Goal: Task Accomplishment & Management: Manage account settings

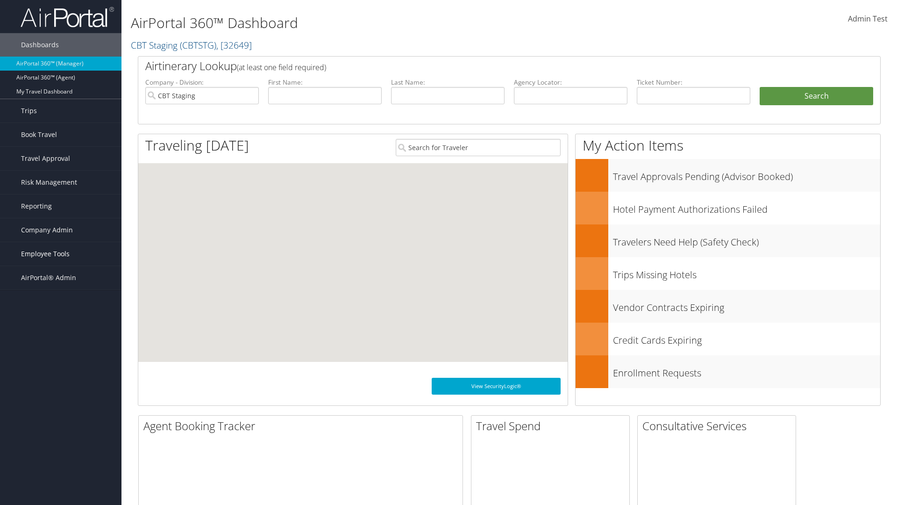
click at [61, 254] on span "Employee Tools" at bounding box center [45, 253] width 49 height 23
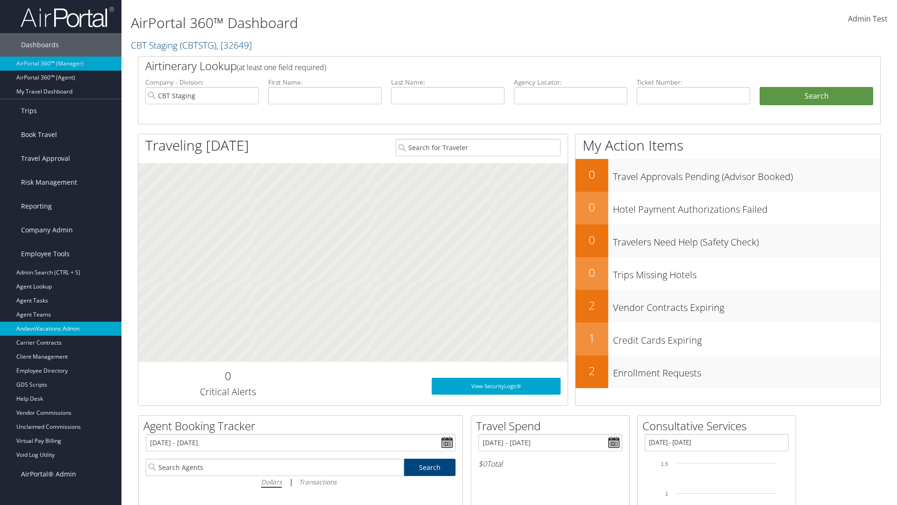
click at [61, 328] on link "AndavoVacations Admin" at bounding box center [60, 328] width 121 height 14
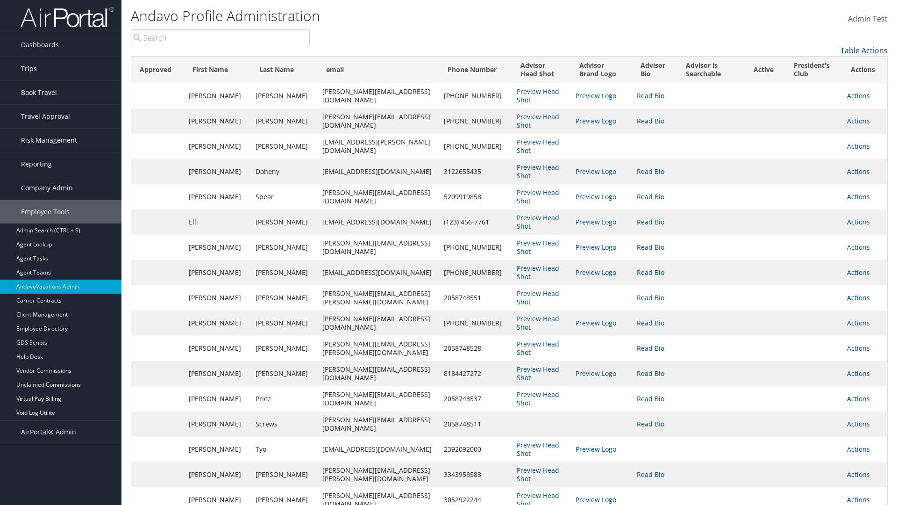
click at [864, 50] on link "Table Actions" at bounding box center [863, 50] width 47 height 10
click at [825, 65] on link "Column Visibility" at bounding box center [825, 65] width 123 height 16
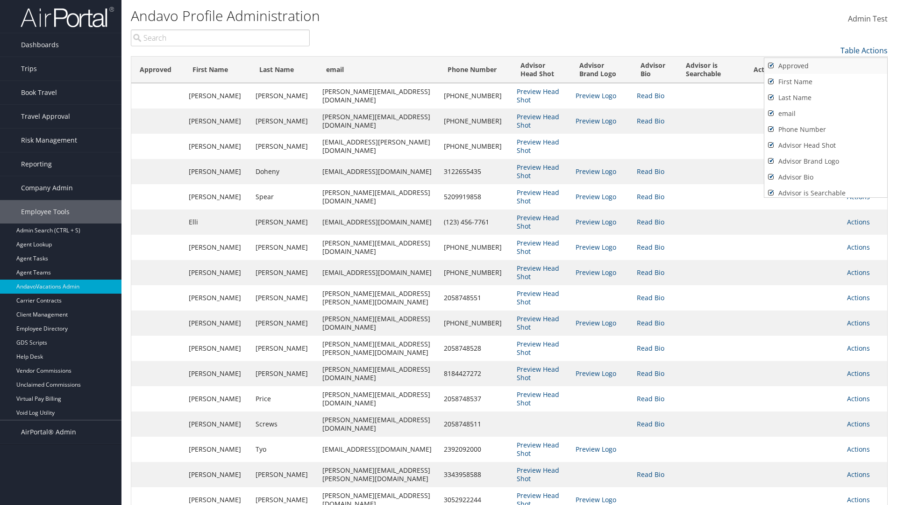
click at [825, 66] on link "Approved" at bounding box center [825, 66] width 123 height 16
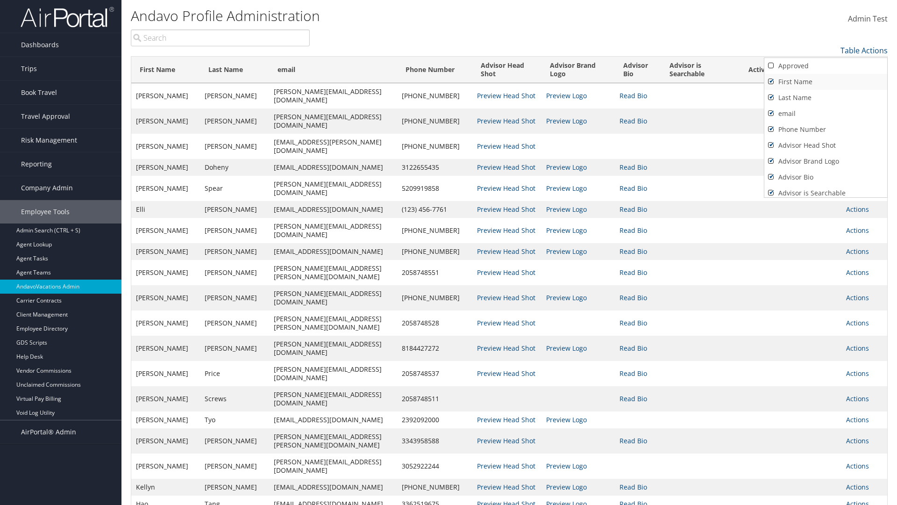
click at [825, 82] on link "First Name" at bounding box center [825, 82] width 123 height 16
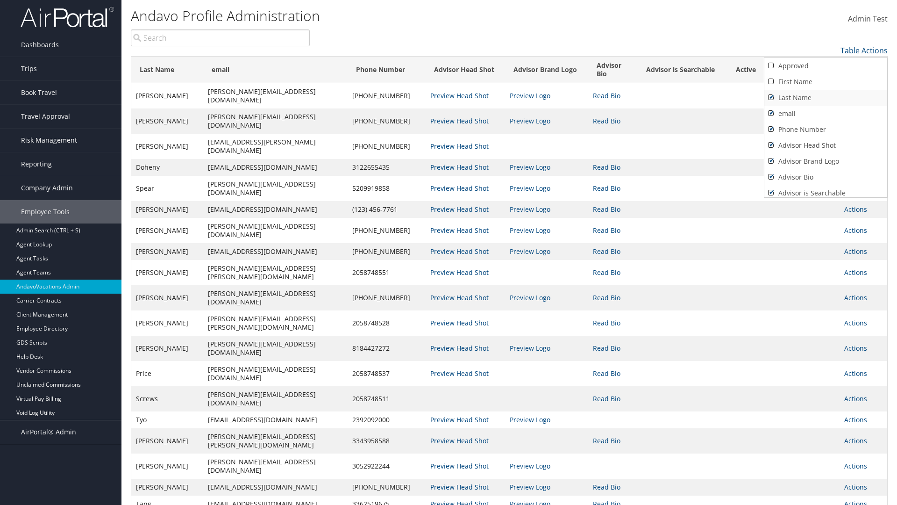
click at [825, 98] on link "Last Name" at bounding box center [825, 98] width 123 height 16
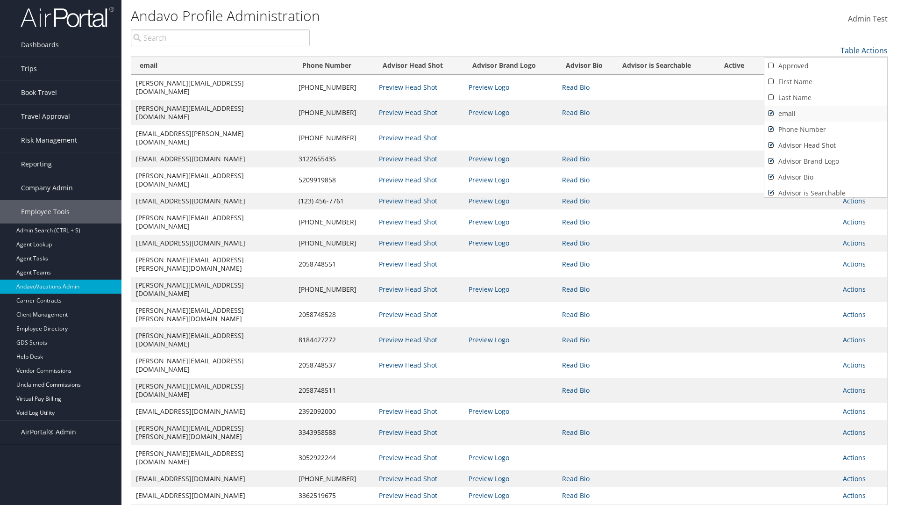
click at [825, 114] on link "email" at bounding box center [825, 114] width 123 height 16
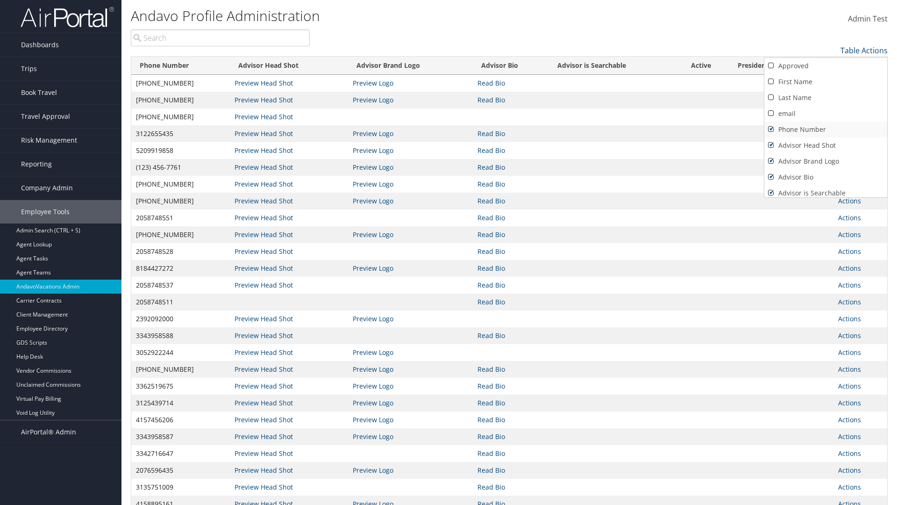
click at [825, 129] on link "Phone Number" at bounding box center [825, 129] width 123 height 16
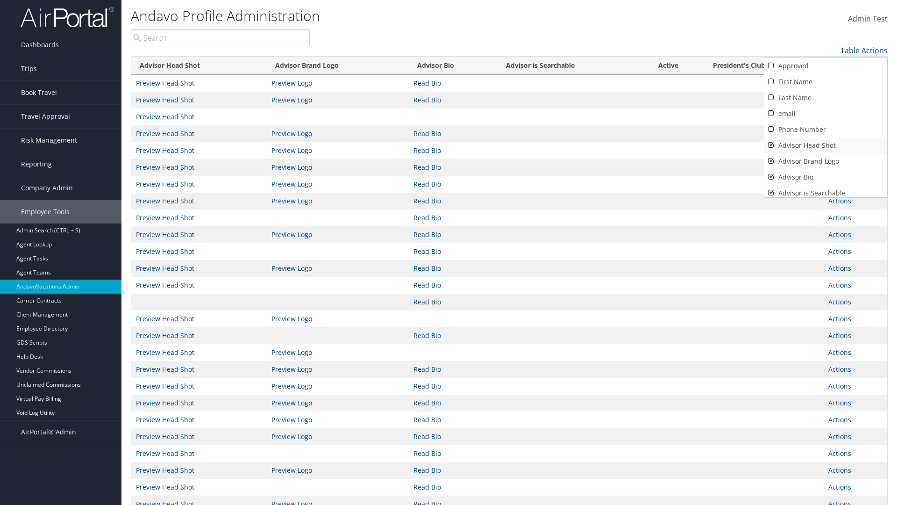
click at [825, 145] on link "Advisor Head Shot" at bounding box center [825, 145] width 123 height 16
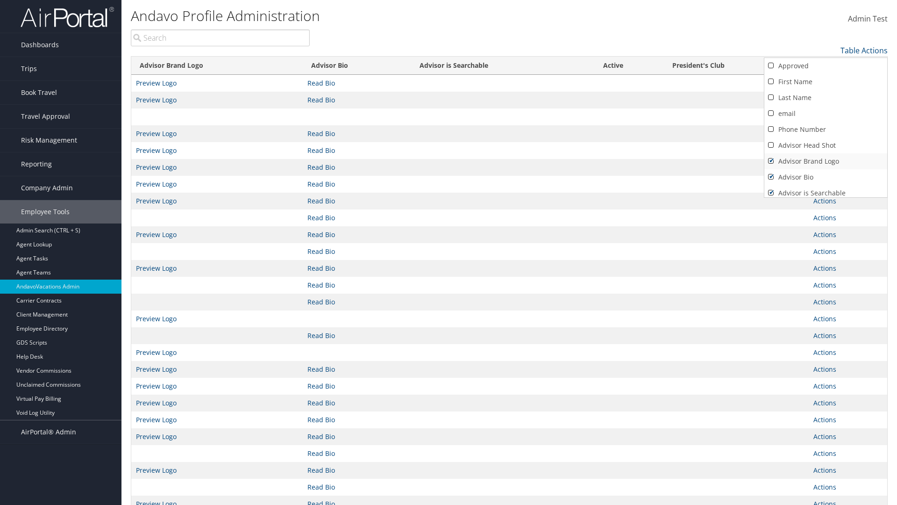
click at [825, 161] on link "Advisor Brand Logo" at bounding box center [825, 161] width 123 height 16
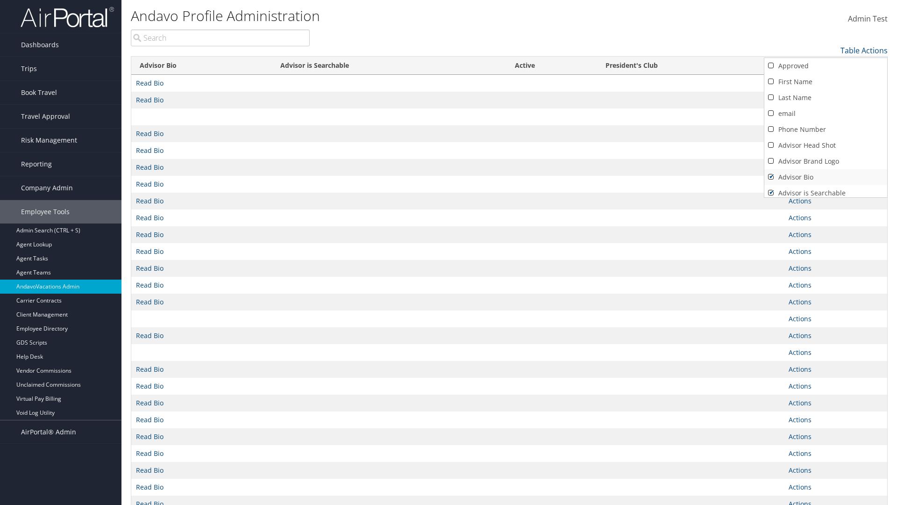
click at [825, 177] on link "Advisor Bio" at bounding box center [825, 177] width 123 height 16
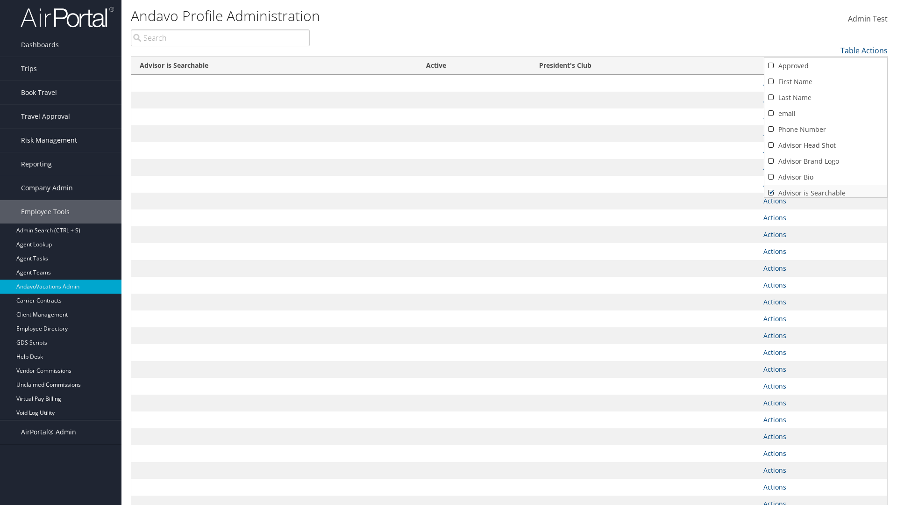
click at [825, 189] on link "Advisor is Searchable" at bounding box center [825, 193] width 123 height 16
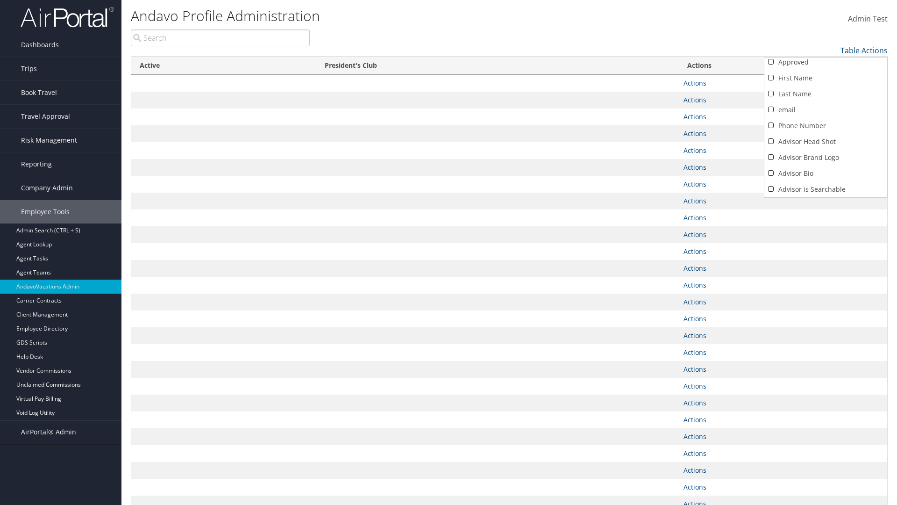
click at [825, 197] on link "Active" at bounding box center [825, 205] width 123 height 16
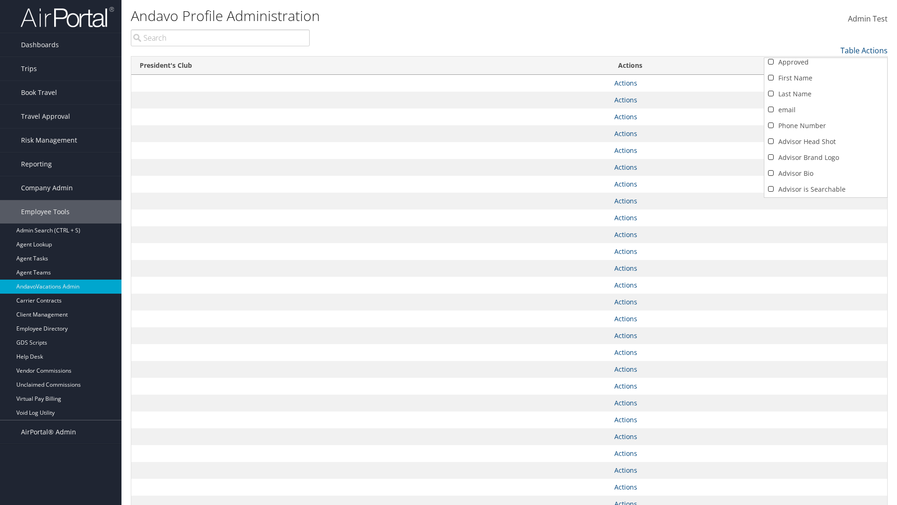
scroll to position [36, 0]
click at [825, 189] on link "President's Club" at bounding box center [825, 189] width 123 height 16
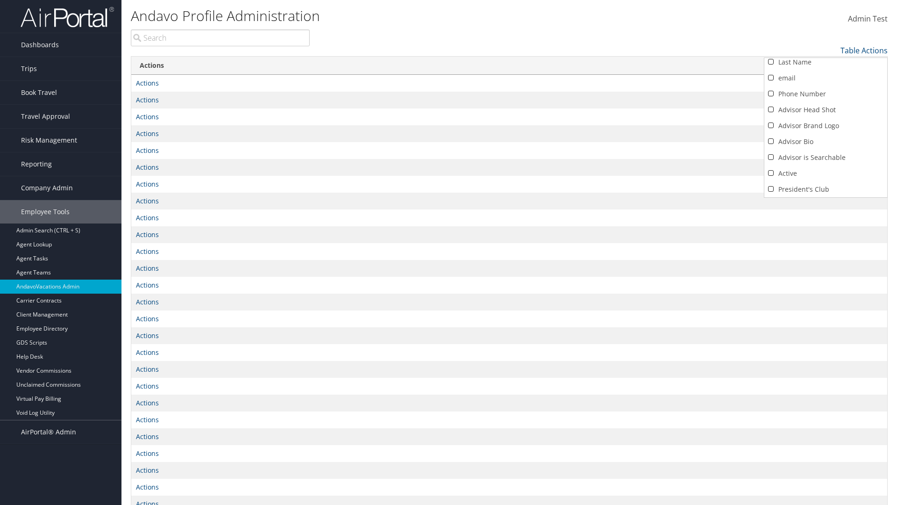
click at [448, 252] on div at bounding box center [448, 252] width 897 height 505
click at [864, 50] on link "Table Actions" at bounding box center [863, 50] width 47 height 10
click at [825, 65] on link "Column Visibility" at bounding box center [825, 65] width 123 height 16
click at [825, 66] on link "Approved" at bounding box center [825, 66] width 123 height 16
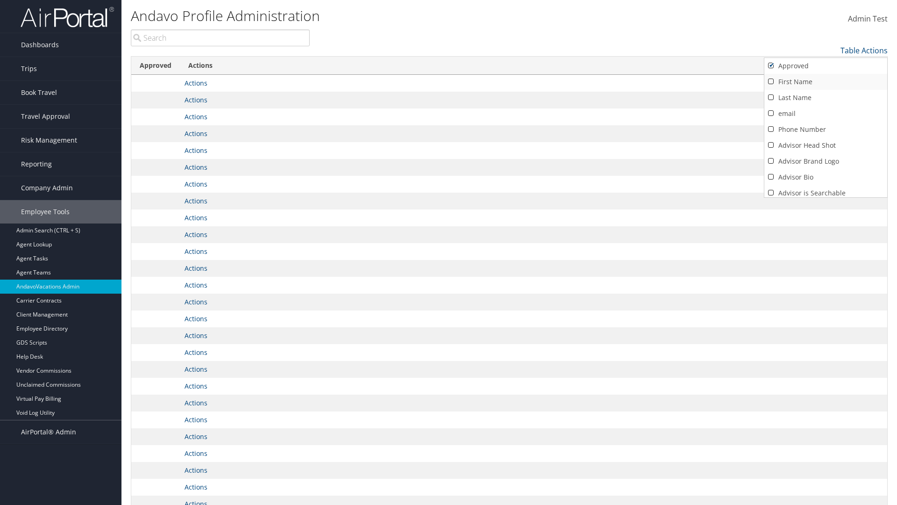
click at [825, 82] on link "First Name" at bounding box center [825, 82] width 123 height 16
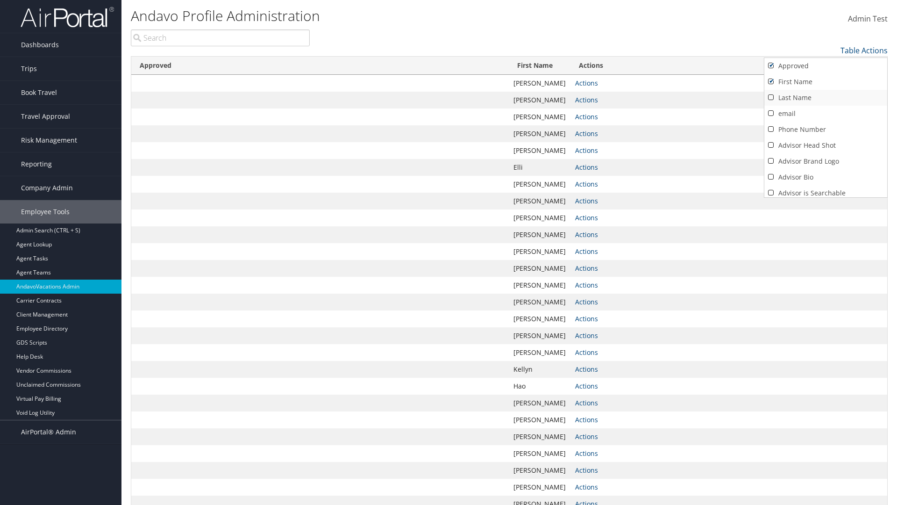
click at [825, 98] on link "Last Name" at bounding box center [825, 98] width 123 height 16
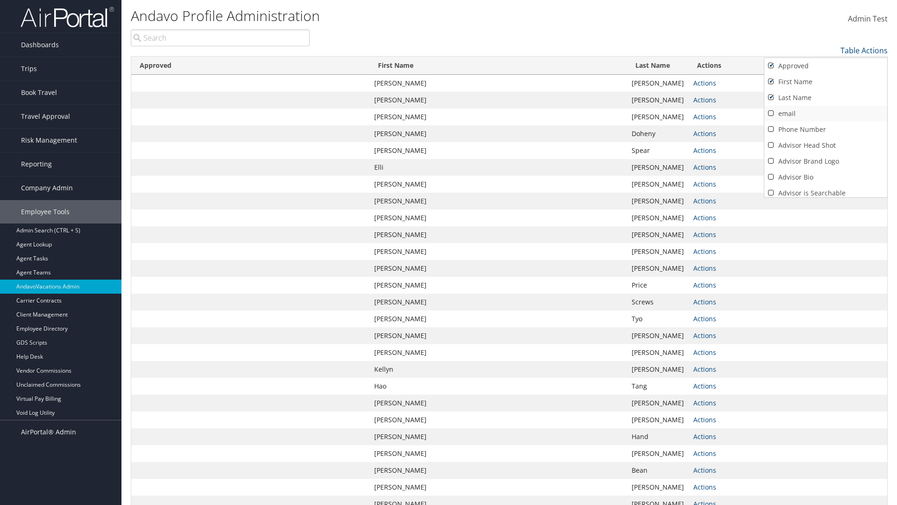
click at [825, 114] on link "email" at bounding box center [825, 114] width 123 height 16
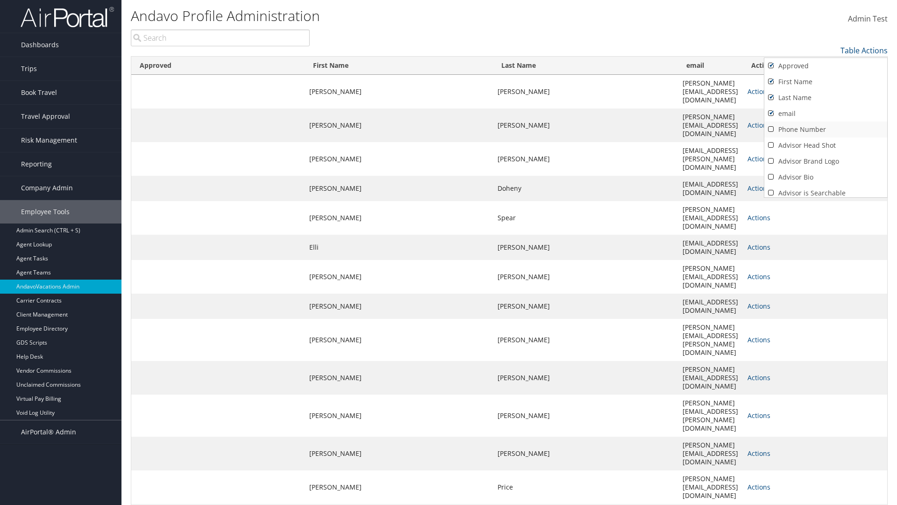
click at [825, 129] on link "Phone Number" at bounding box center [825, 129] width 123 height 16
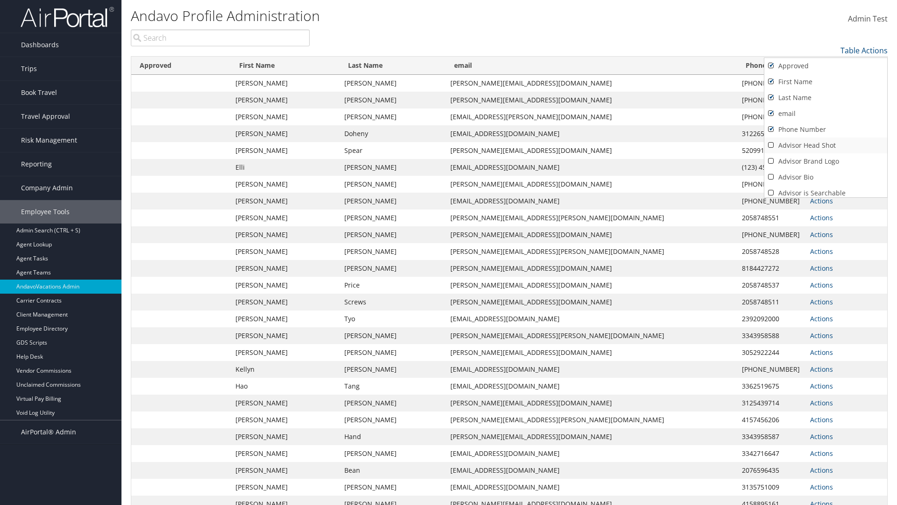
click at [825, 145] on link "Advisor Head Shot" at bounding box center [825, 145] width 123 height 16
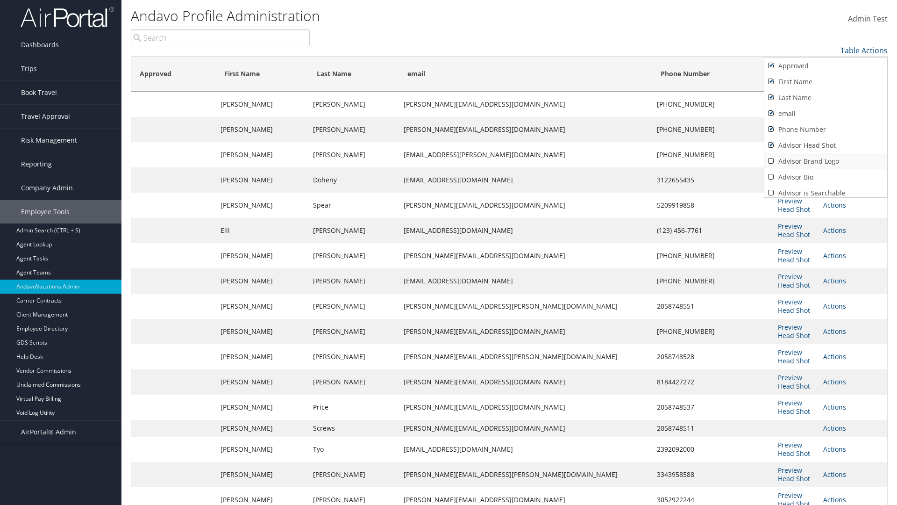
click at [825, 161] on link "Advisor Brand Logo" at bounding box center [825, 161] width 123 height 16
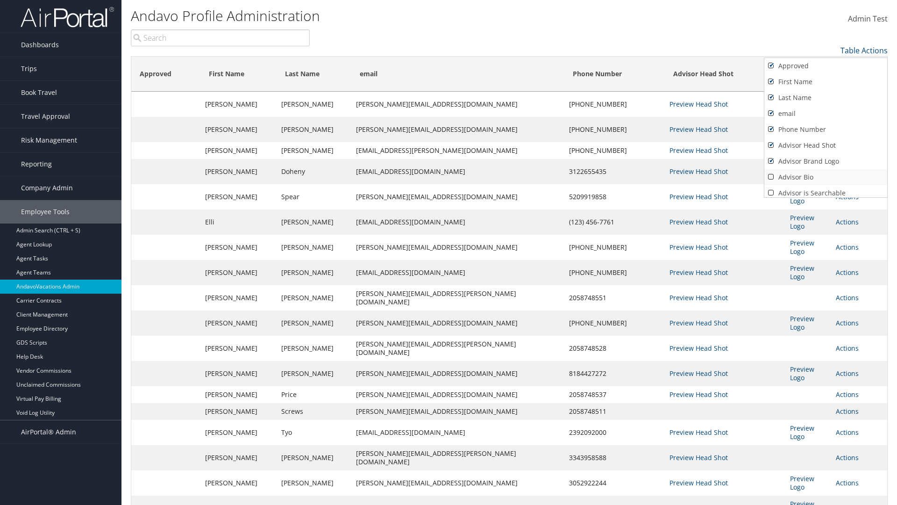
click at [825, 177] on link "Advisor Bio" at bounding box center [825, 177] width 123 height 16
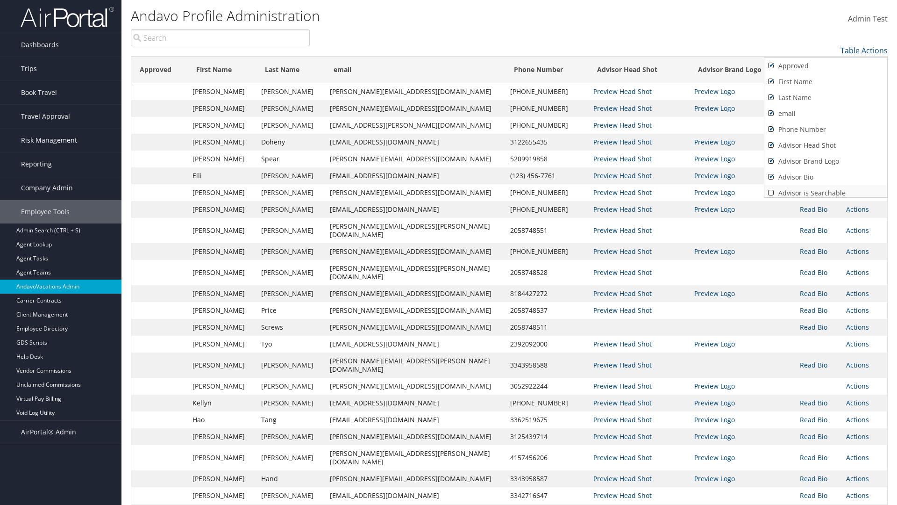
click at [825, 189] on link "Advisor is Searchable" at bounding box center [825, 193] width 123 height 16
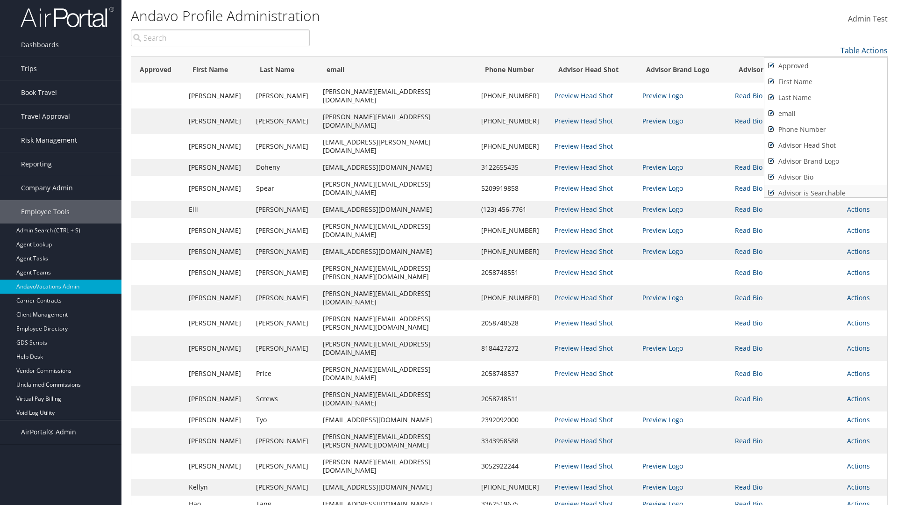
scroll to position [4, 0]
click at [825, 197] on link "Active" at bounding box center [825, 205] width 123 height 16
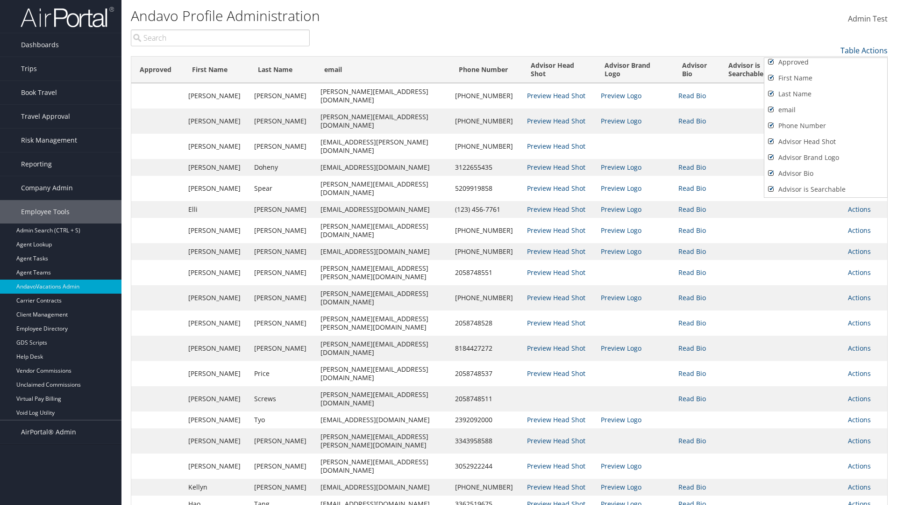
scroll to position [36, 0]
click at [825, 189] on link "President's Club" at bounding box center [825, 189] width 123 height 16
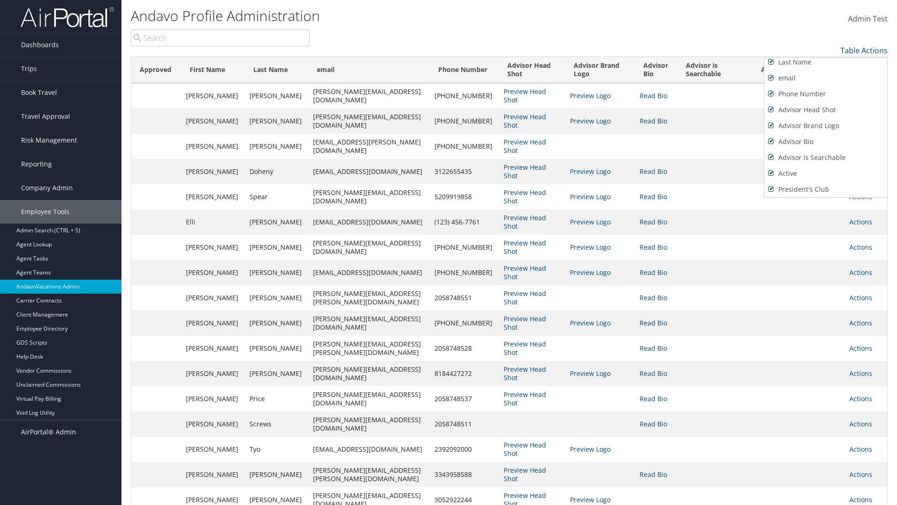
click at [448, 252] on div at bounding box center [448, 252] width 897 height 505
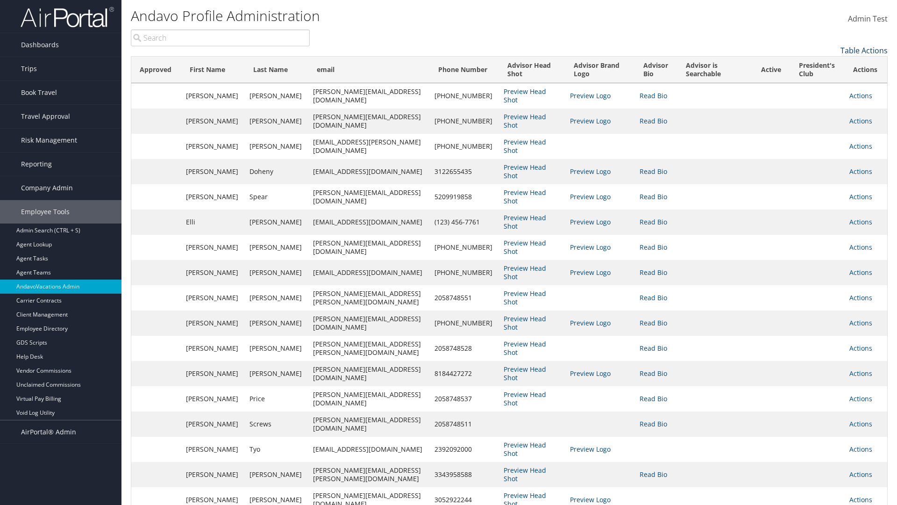
click at [864, 50] on link "Table Actions" at bounding box center [863, 50] width 47 height 10
click at [825, 81] on link "Page Length" at bounding box center [825, 81] width 123 height 16
click at [825, 114] on link "100" at bounding box center [825, 114] width 123 height 16
click at [864, 50] on link "Table Actions" at bounding box center [863, 50] width 47 height 10
click at [825, 98] on link "50" at bounding box center [825, 98] width 123 height 16
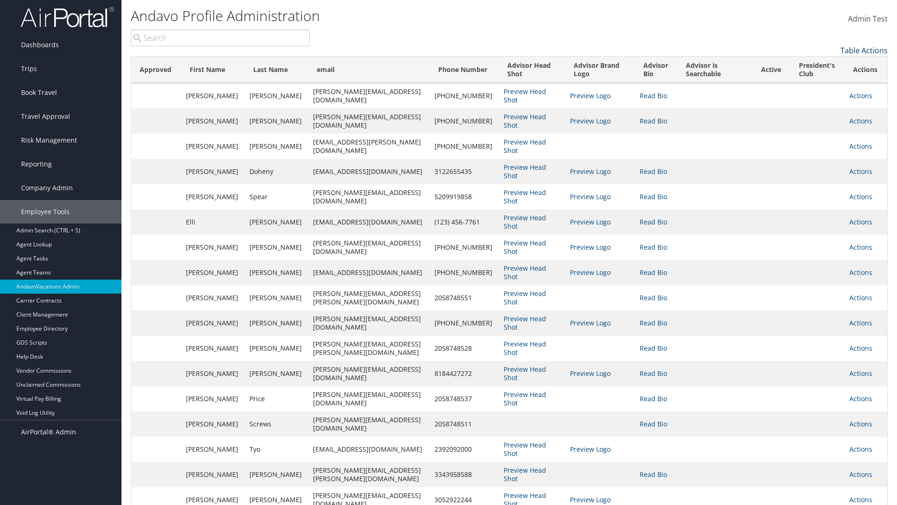
click at [864, 50] on link "Table Actions" at bounding box center [863, 50] width 47 height 10
click at [825, 81] on link "Page Length" at bounding box center [825, 81] width 123 height 16
click at [825, 66] on link "10" at bounding box center [825, 66] width 123 height 16
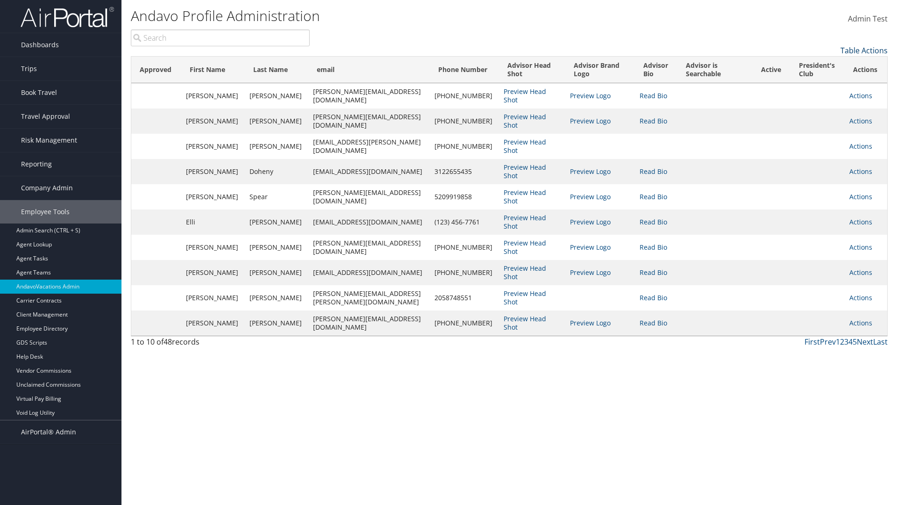
click at [864, 50] on link "Table Actions" at bounding box center [863, 50] width 47 height 10
click at [825, 82] on link "25" at bounding box center [825, 82] width 123 height 16
